Goal: Book appointment/travel/reservation

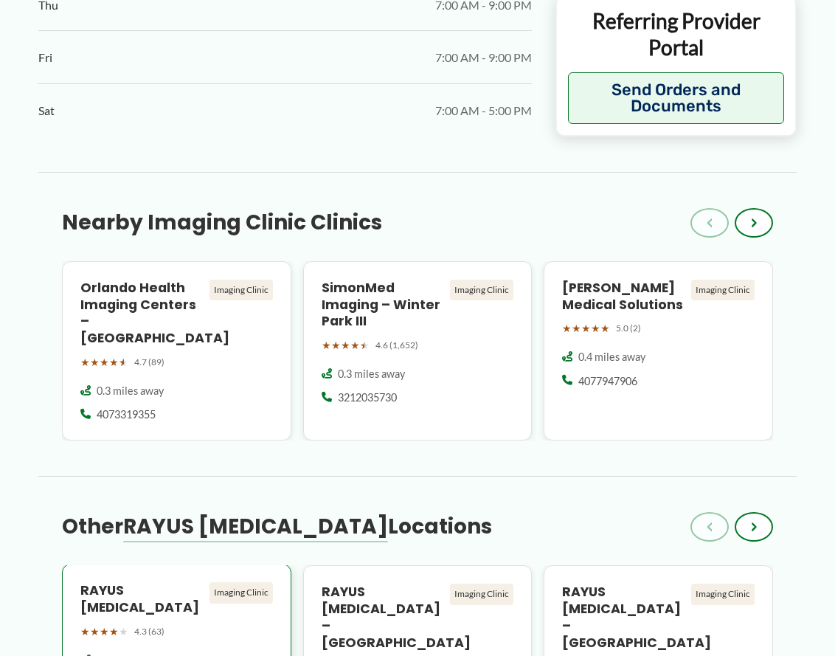
scroll to position [1106, 0]
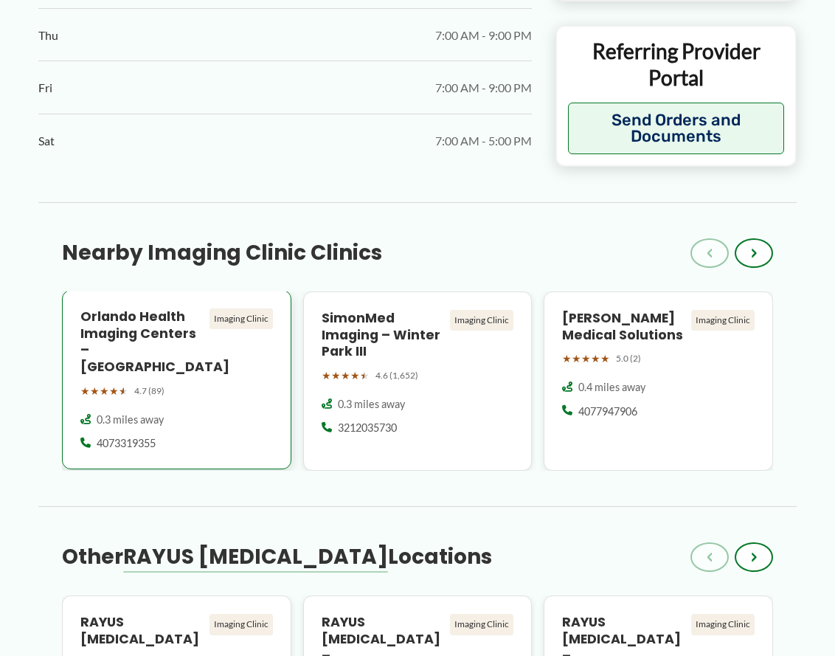
click at [134, 324] on h4 "Orlando Health Imaging Centers – [GEOGRAPHIC_DATA]" at bounding box center [141, 341] width 123 height 67
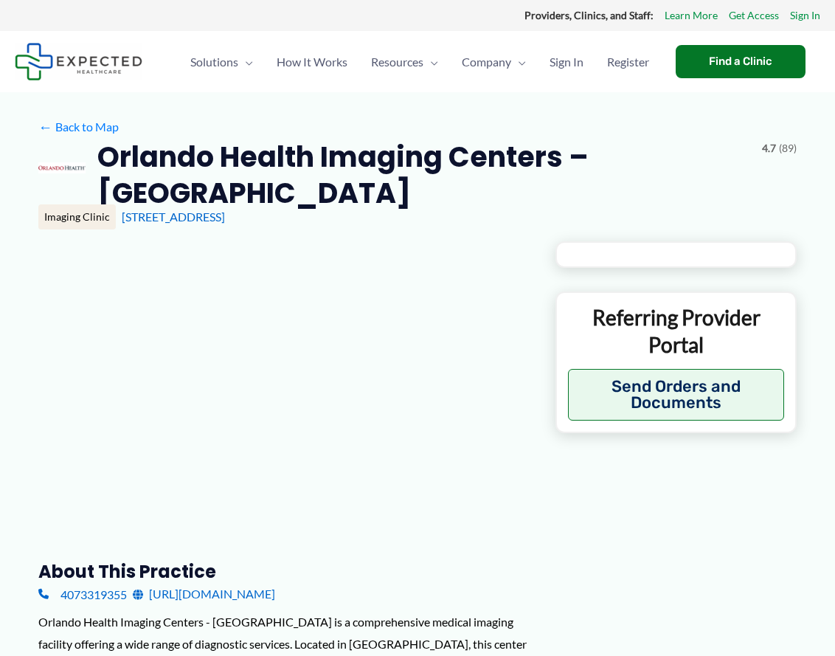
type input "**********"
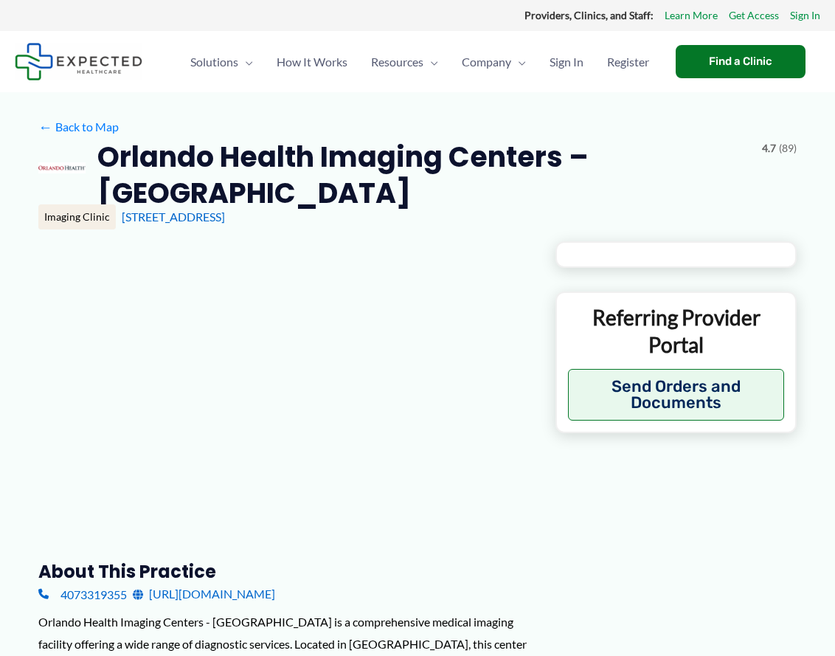
type input "**********"
